Goal: Task Accomplishment & Management: Use online tool/utility

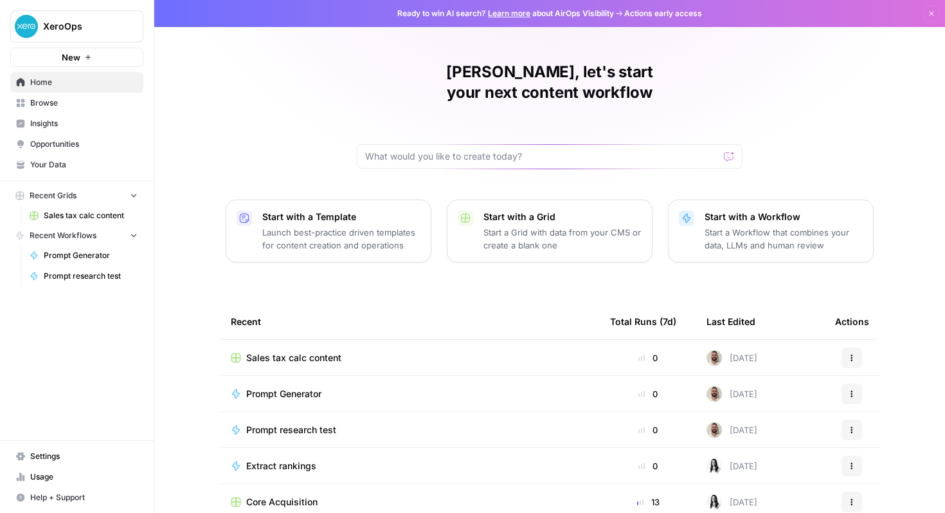
click at [73, 217] on span "Sales tax calc content" at bounding box center [91, 216] width 94 height 12
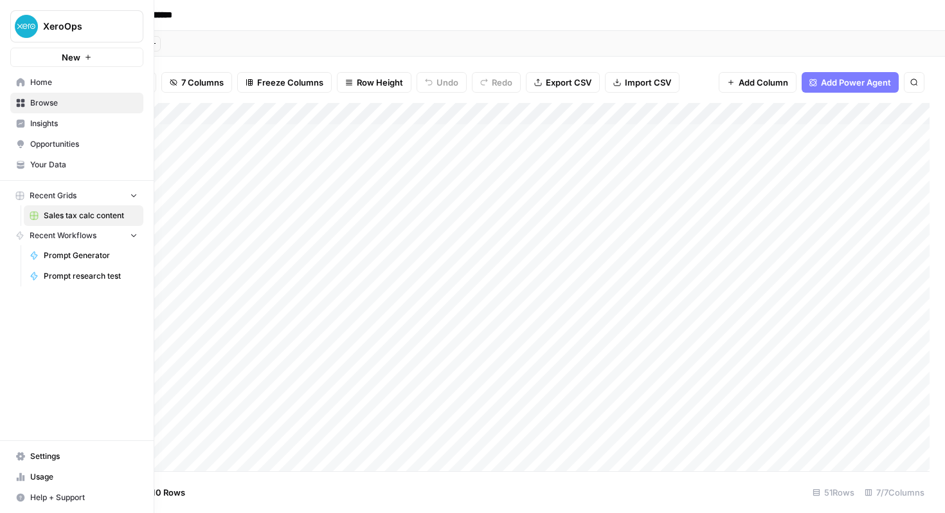
click at [46, 239] on span "Recent Workflows" at bounding box center [63, 236] width 67 height 12
click at [50, 260] on span "Prompt Generator" at bounding box center [91, 256] width 94 height 12
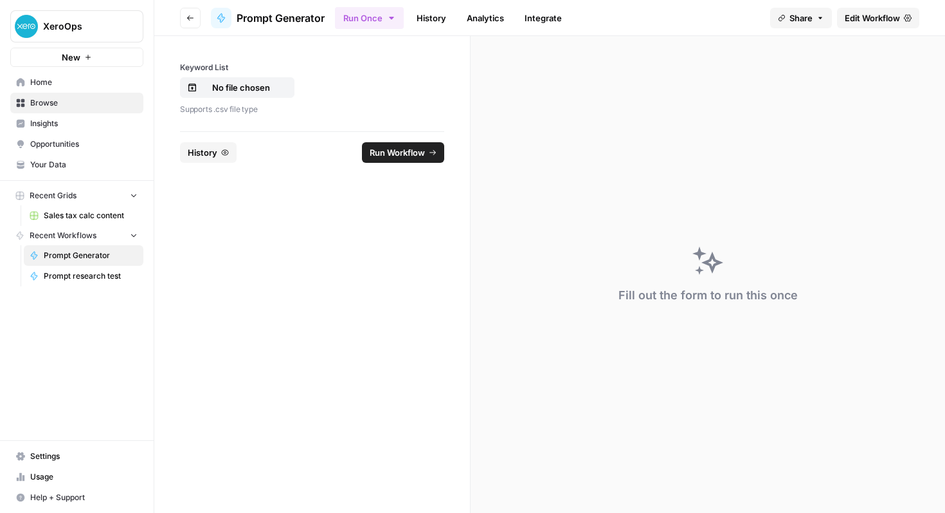
click at [58, 83] on span "Home" at bounding box center [83, 83] width 107 height 12
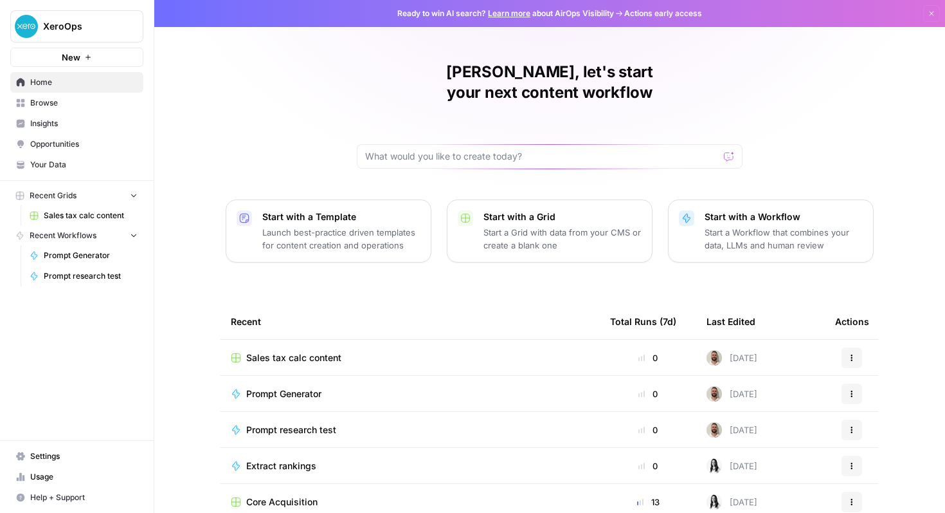
click at [775, 239] on button "Start with a Workflow Start a Workflow that combines your data, LLMs and human …" at bounding box center [771, 230] width 206 height 63
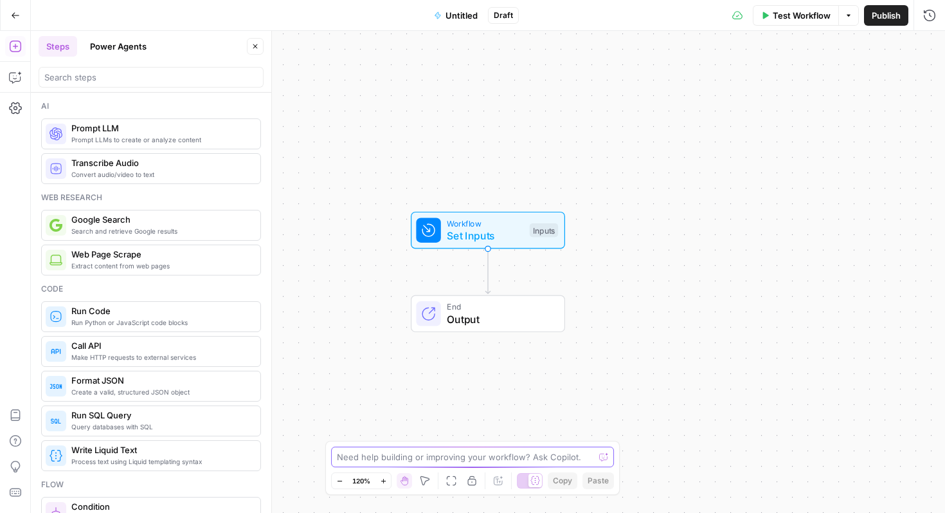
click at [450, 459] on textarea at bounding box center [465, 456] width 257 height 13
type textarea "I"
